Goal: Information Seeking & Learning: Learn about a topic

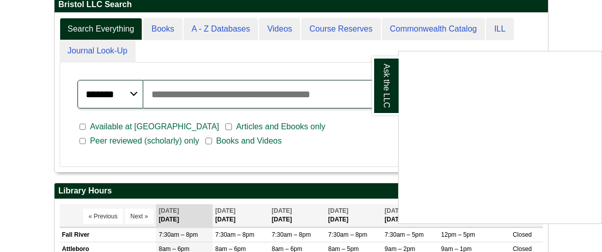
scroll to position [255, 0]
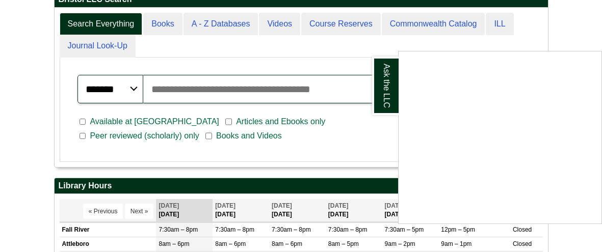
click at [175, 116] on div "Ask the LLC" at bounding box center [301, 126] width 602 height 252
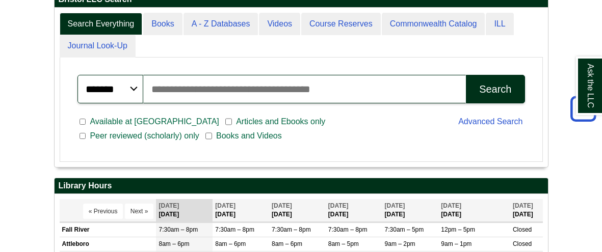
click at [207, 103] on input "Search articles, books, journals & more" at bounding box center [304, 89] width 323 height 29
type input "**********"
click at [466, 75] on button "Search" at bounding box center [495, 89] width 59 height 29
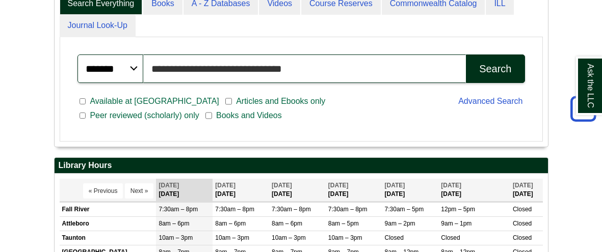
scroll to position [268, 0]
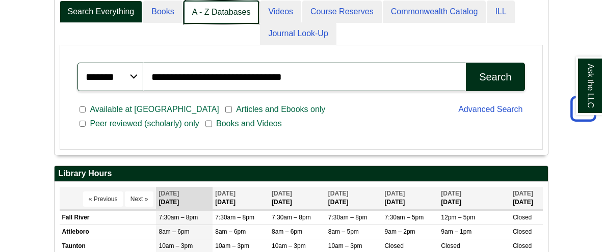
click at [210, 24] on link "A - Z Databases" at bounding box center [221, 13] width 76 height 24
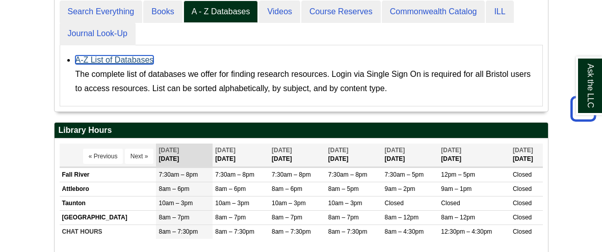
click at [148, 64] on link "A-Z List of Databases" at bounding box center [114, 60] width 78 height 9
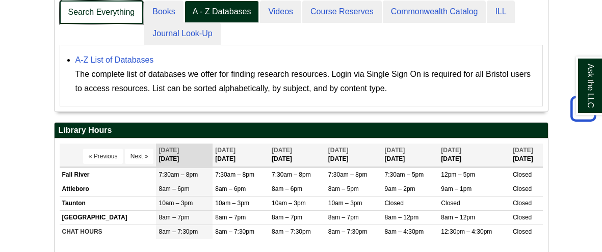
click at [109, 24] on link "Search Everything" at bounding box center [102, 13] width 84 height 24
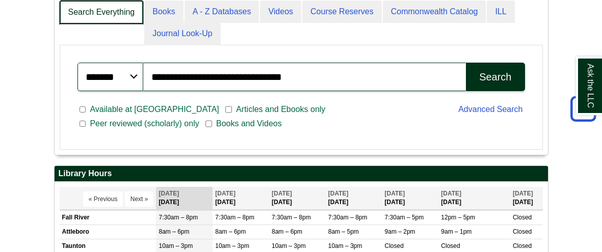
scroll to position [158, 493]
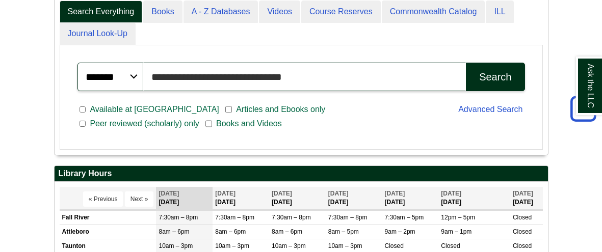
drag, startPoint x: 300, startPoint y: 101, endPoint x: 93, endPoint y: 119, distance: 207.7
click at [93, 97] on div "**********" at bounding box center [301, 77] width 460 height 41
type input "*"
